Goal: Task Accomplishment & Management: Use online tool/utility

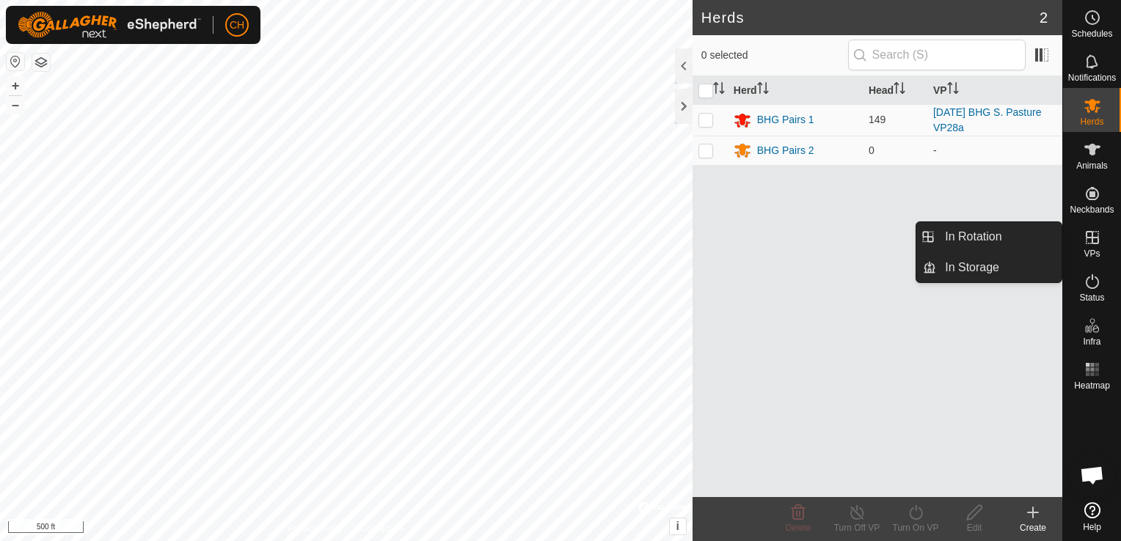
click at [1096, 241] on icon at bounding box center [1092, 238] width 18 height 18
click at [970, 236] on link "In Rotation" at bounding box center [998, 236] width 125 height 29
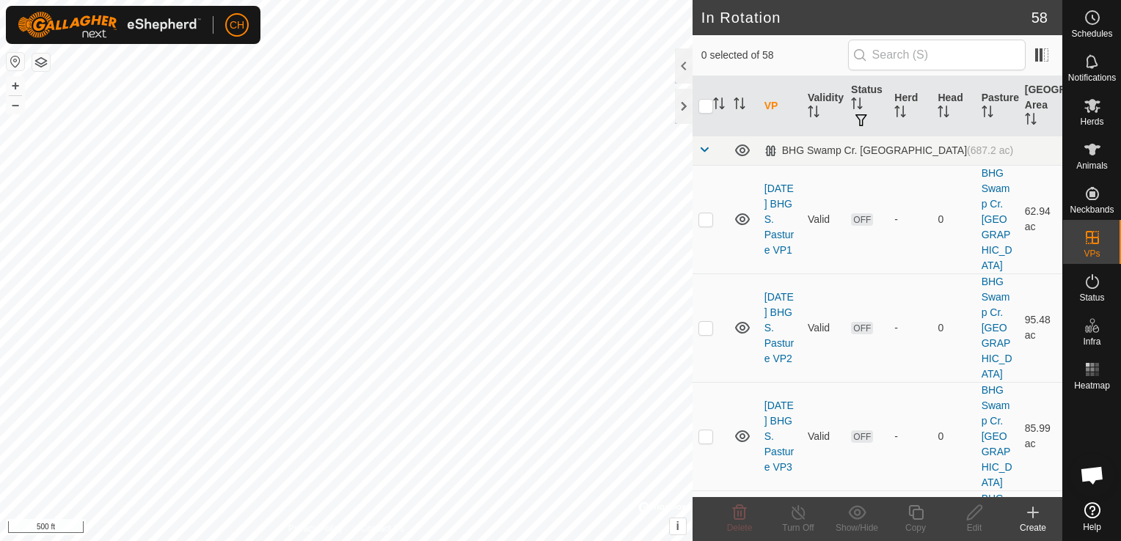
click at [1033, 509] on icon at bounding box center [1033, 513] width 18 height 18
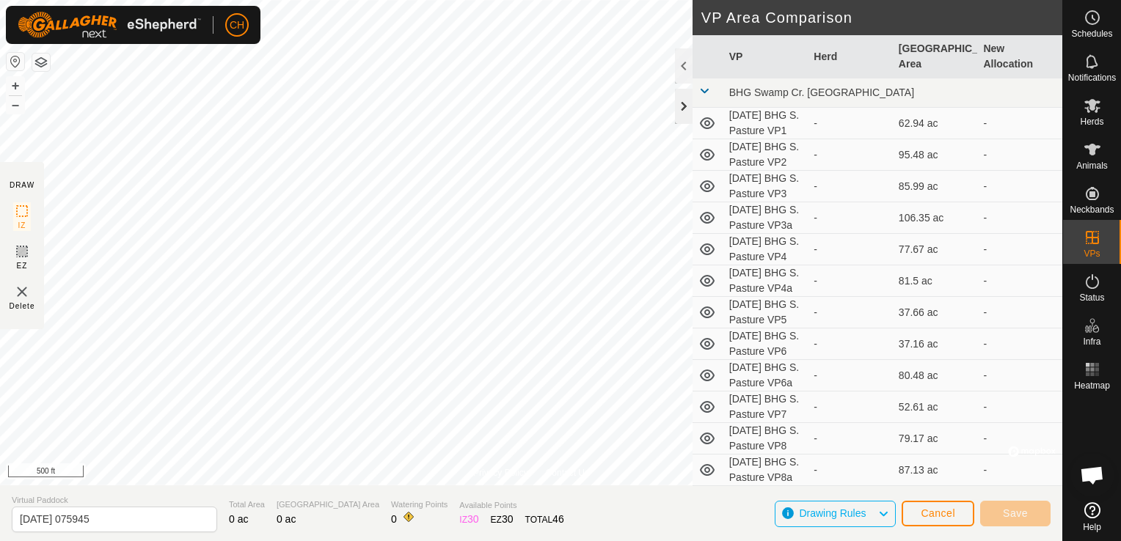
click at [683, 111] on div at bounding box center [684, 106] width 18 height 35
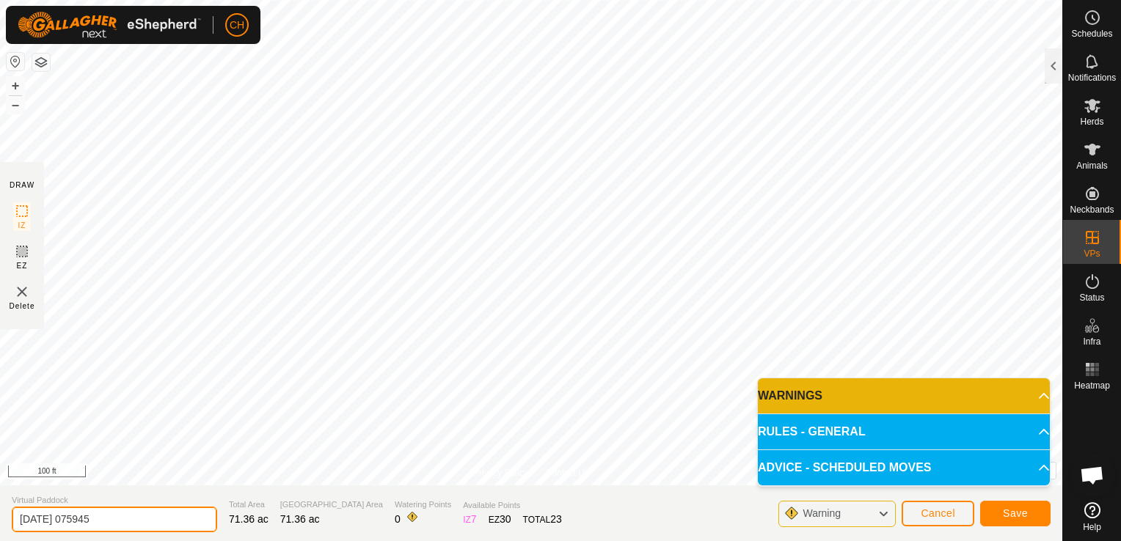
click at [120, 518] on input "[DATE] 075945" at bounding box center [114, 520] width 205 height 26
type input "[DATE] BHG S. Pasture VP28b"
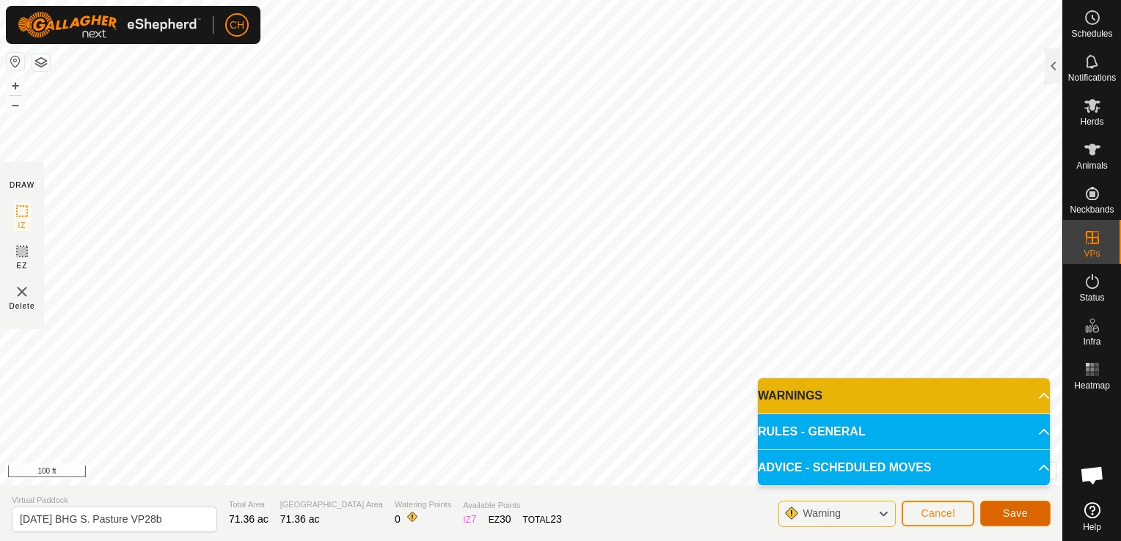
click at [1014, 514] on span "Save" at bounding box center [1015, 513] width 25 height 12
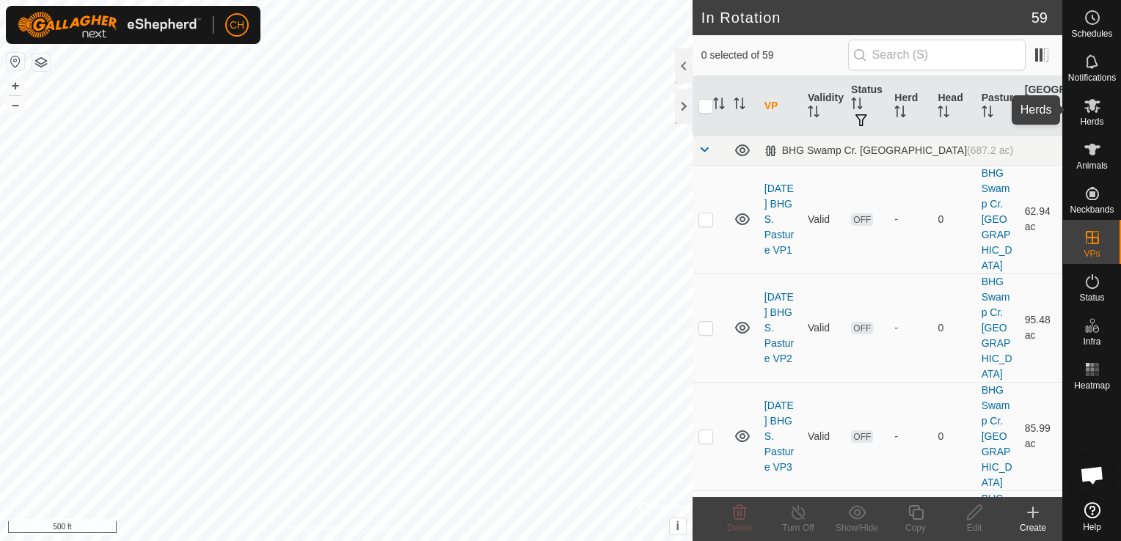
click at [1091, 111] on icon at bounding box center [1092, 106] width 18 height 18
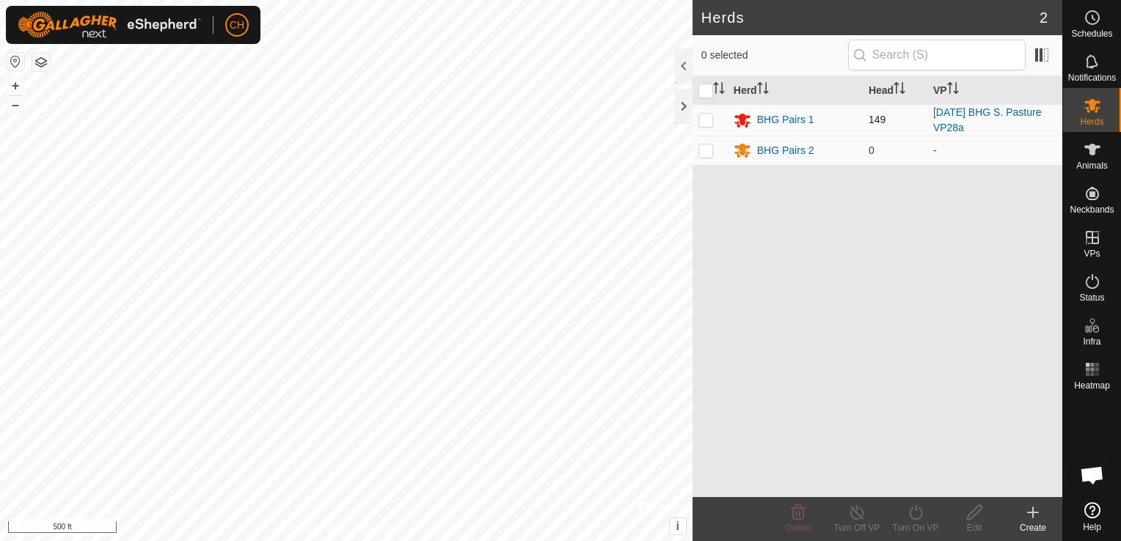
click at [706, 120] on p-checkbox at bounding box center [705, 120] width 15 height 12
checkbox input "true"
click at [917, 516] on icon at bounding box center [915, 513] width 18 height 18
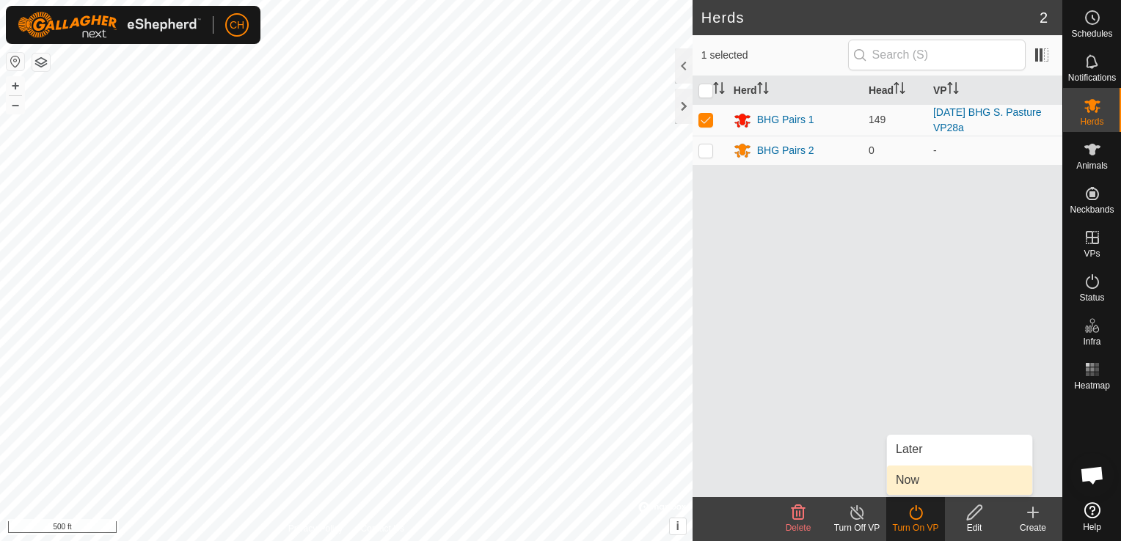
click at [921, 491] on link "Now" at bounding box center [959, 480] width 145 height 29
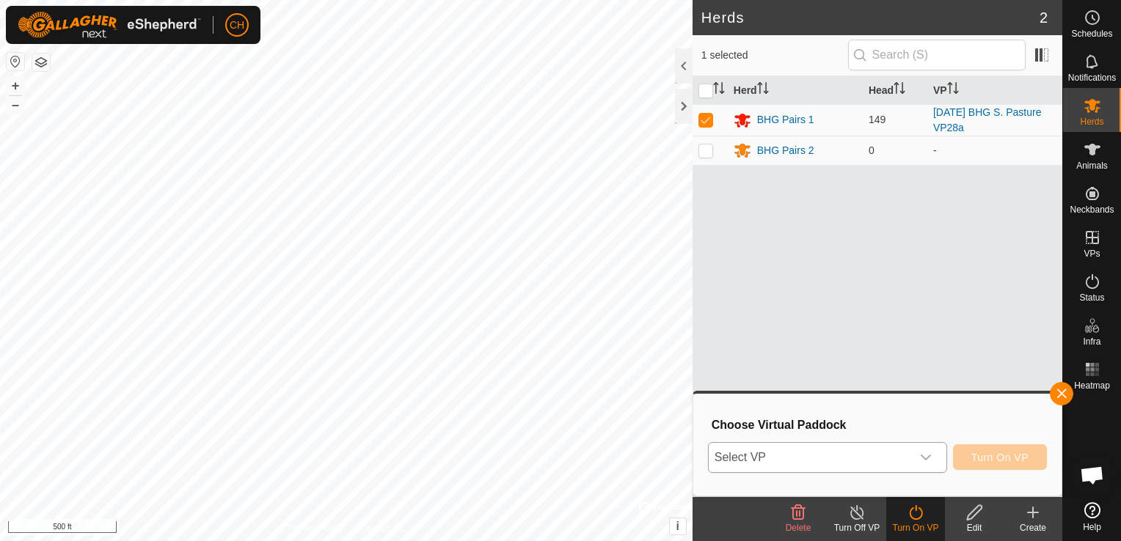
click at [927, 453] on icon "dropdown trigger" at bounding box center [926, 458] width 12 height 12
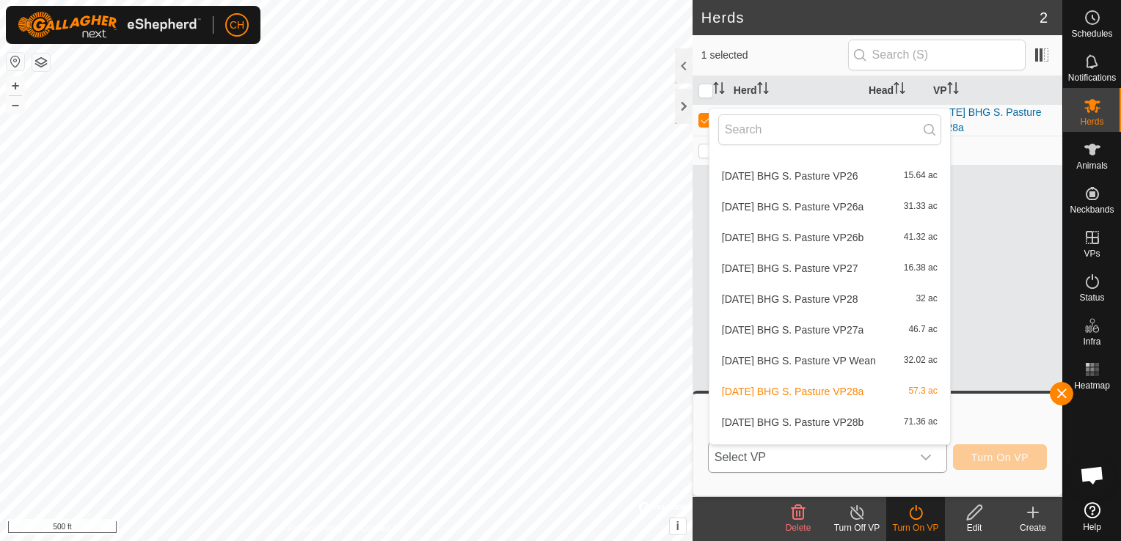
scroll to position [1590, 0]
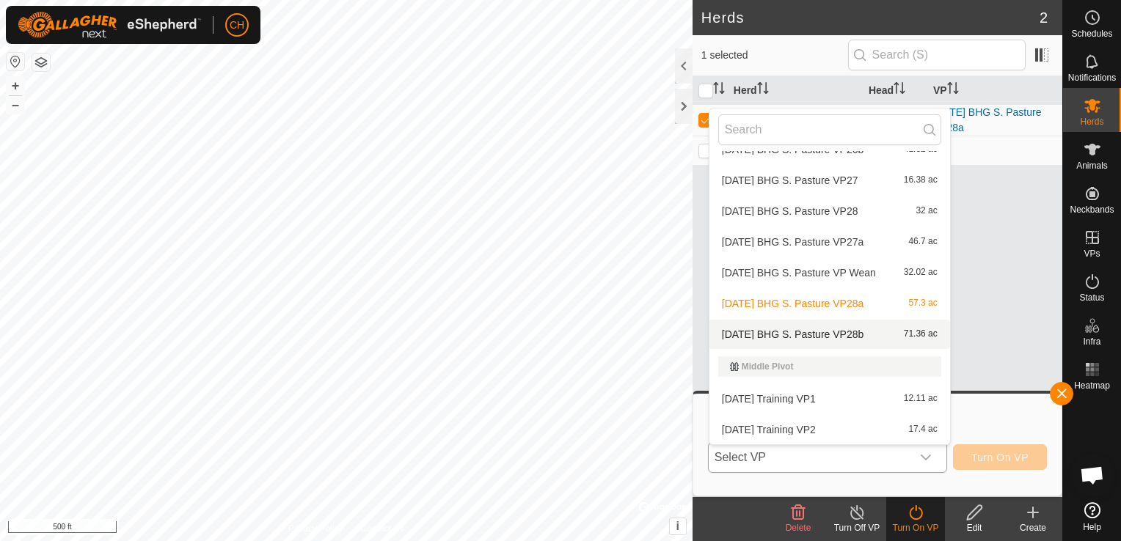
click at [830, 331] on li "2025-09-26 BHG S. Pasture VP28b 71.36 ac" at bounding box center [829, 334] width 241 height 29
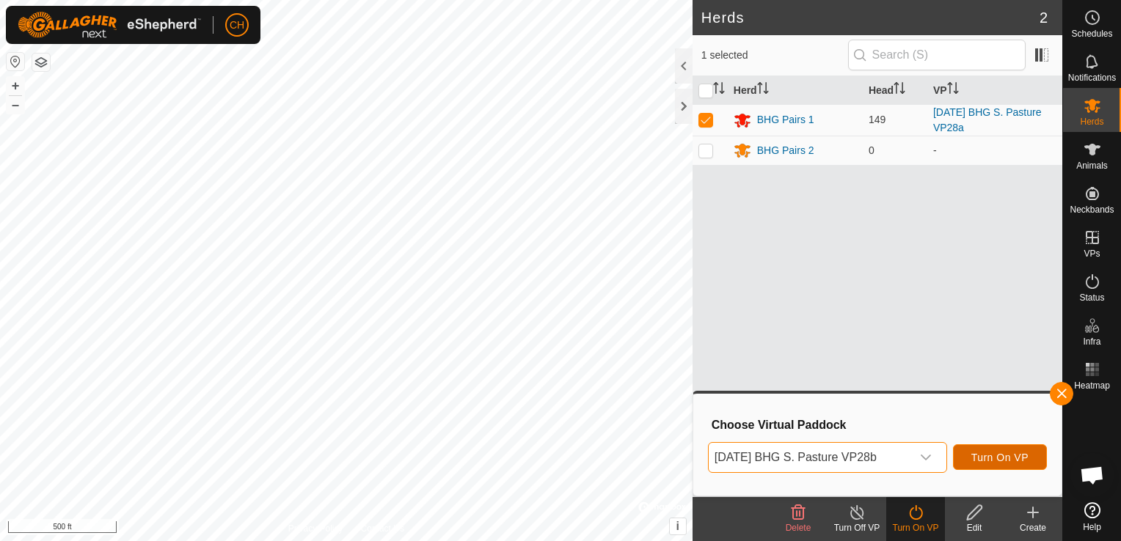
click at [1006, 457] on span "Turn On VP" at bounding box center [999, 458] width 57 height 12
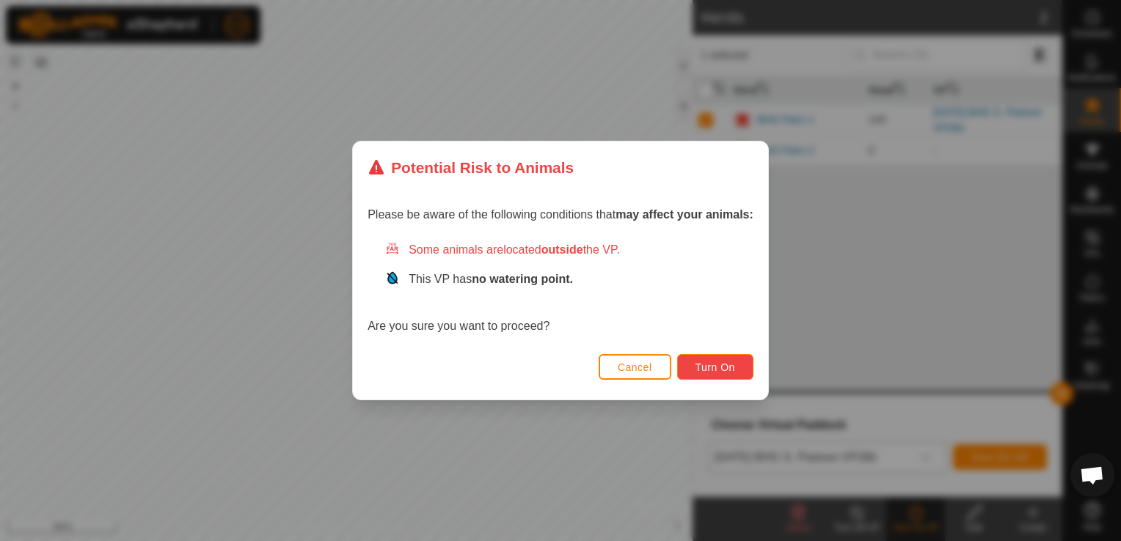
click at [733, 368] on span "Turn On" at bounding box center [715, 368] width 40 height 12
